Goal: Task Accomplishment & Management: Manage account settings

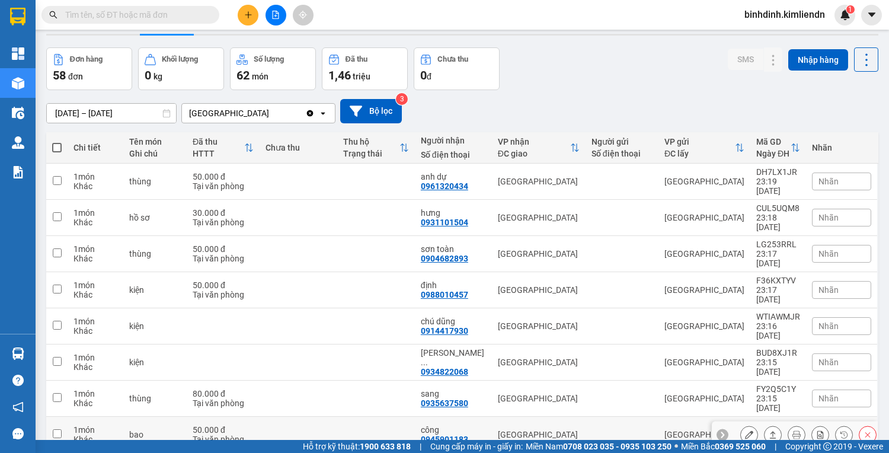
scroll to position [72, 0]
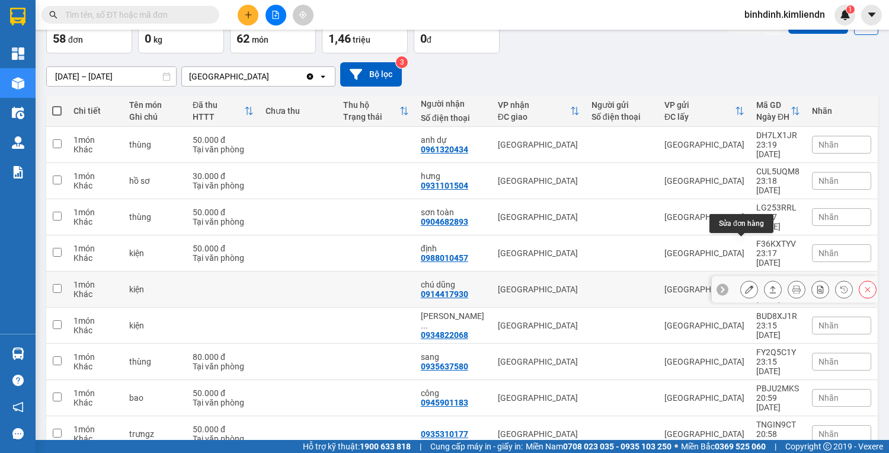
click at [745, 285] on icon at bounding box center [749, 289] width 8 height 8
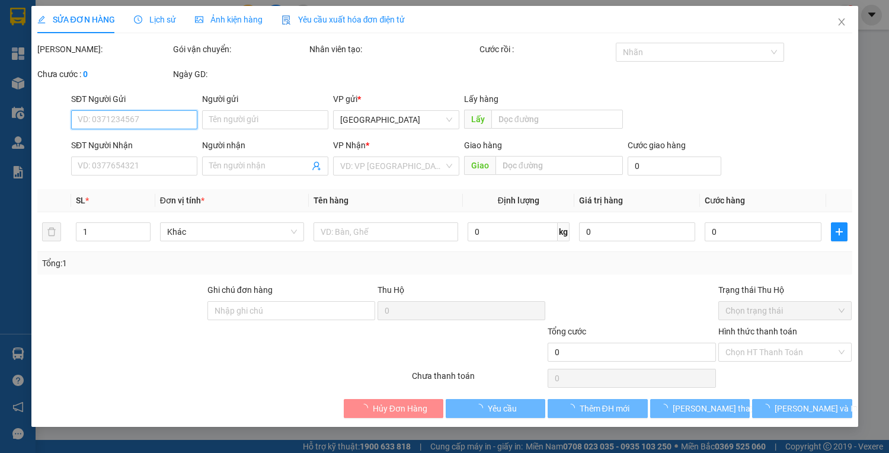
type input "0914417930"
type input "chú dũng"
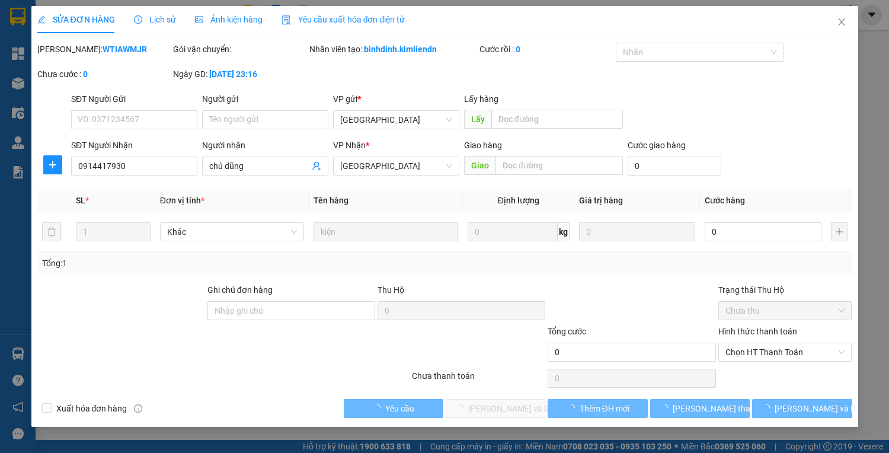
click at [235, 21] on span "Ảnh kiện hàng" at bounding box center [229, 19] width 68 height 9
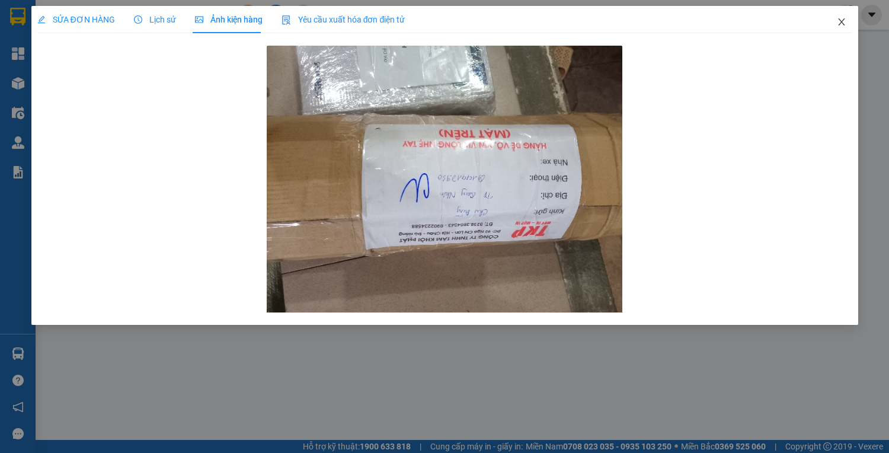
click at [841, 23] on icon "close" at bounding box center [841, 21] width 7 height 7
